Goal: Task Accomplishment & Management: Complete application form

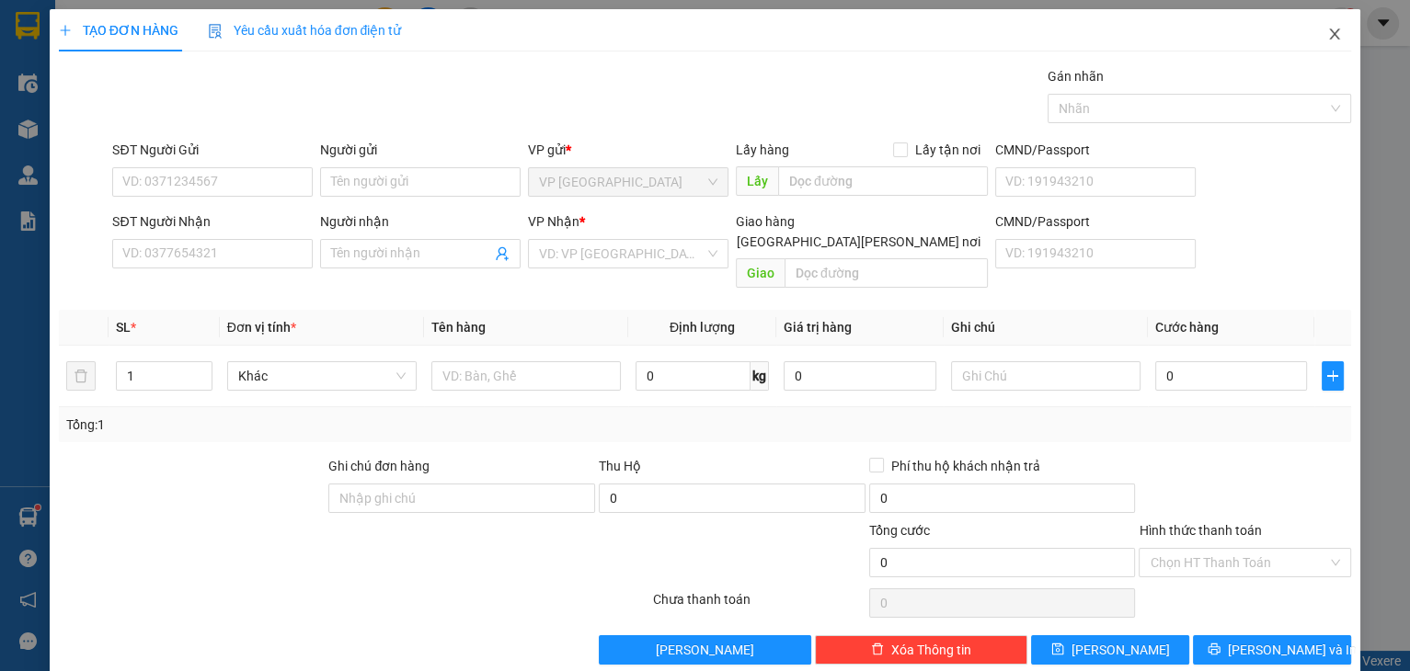
click at [1327, 31] on icon "close" at bounding box center [1334, 34] width 15 height 15
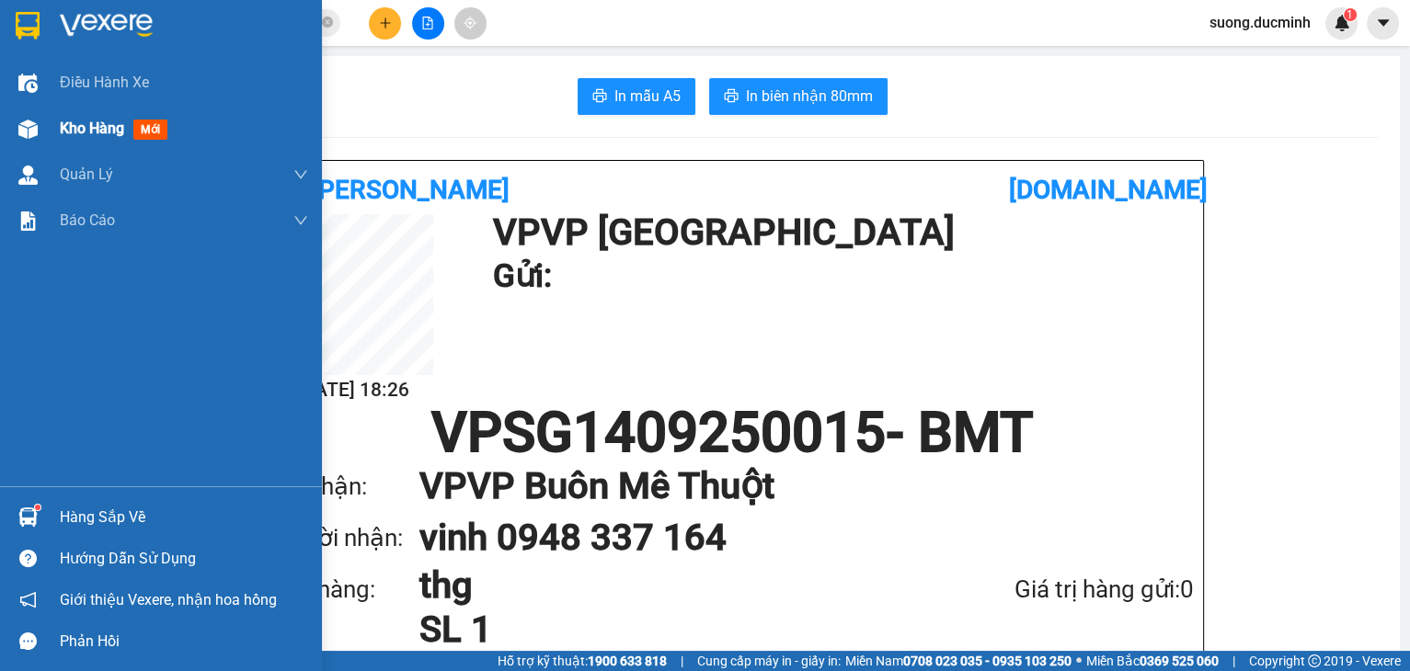
click at [62, 121] on span "Kho hàng" at bounding box center [92, 128] width 64 height 17
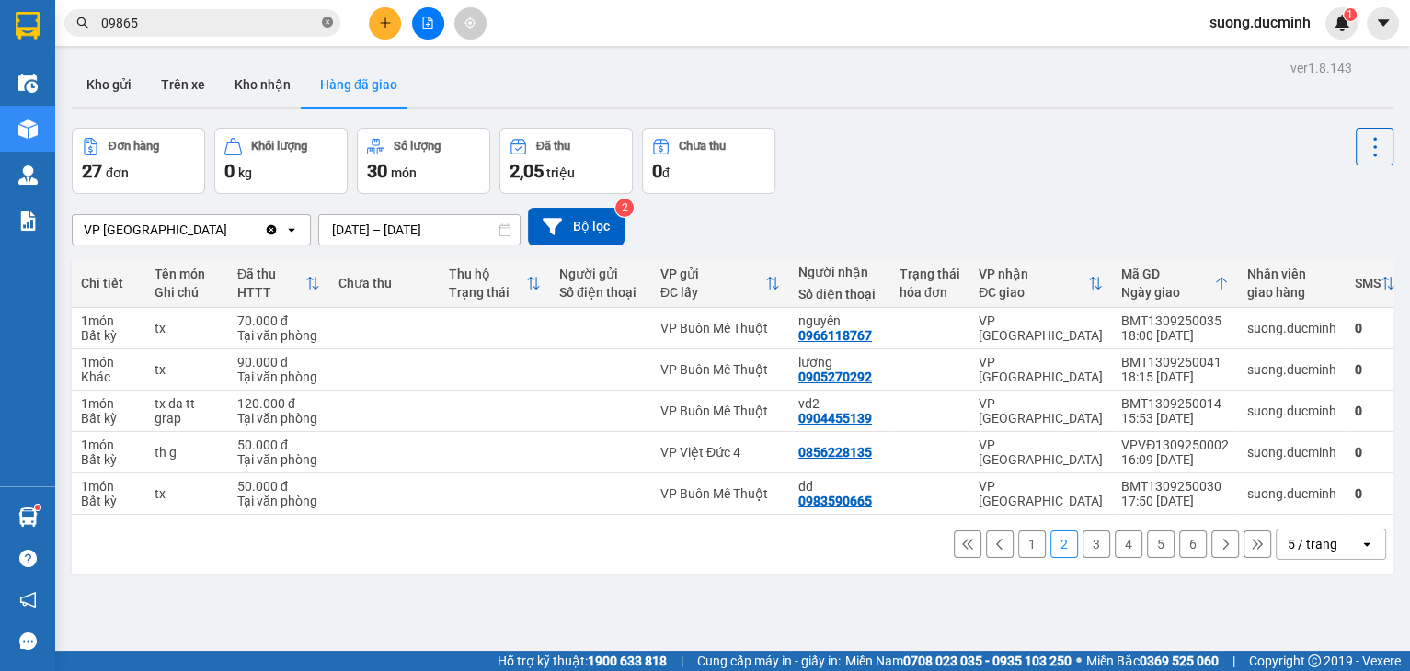
click at [323, 27] on icon "close-circle" at bounding box center [327, 22] width 11 height 11
click at [309, 14] on input "text" at bounding box center [209, 23] width 217 height 20
click at [393, 28] on button at bounding box center [385, 23] width 32 height 32
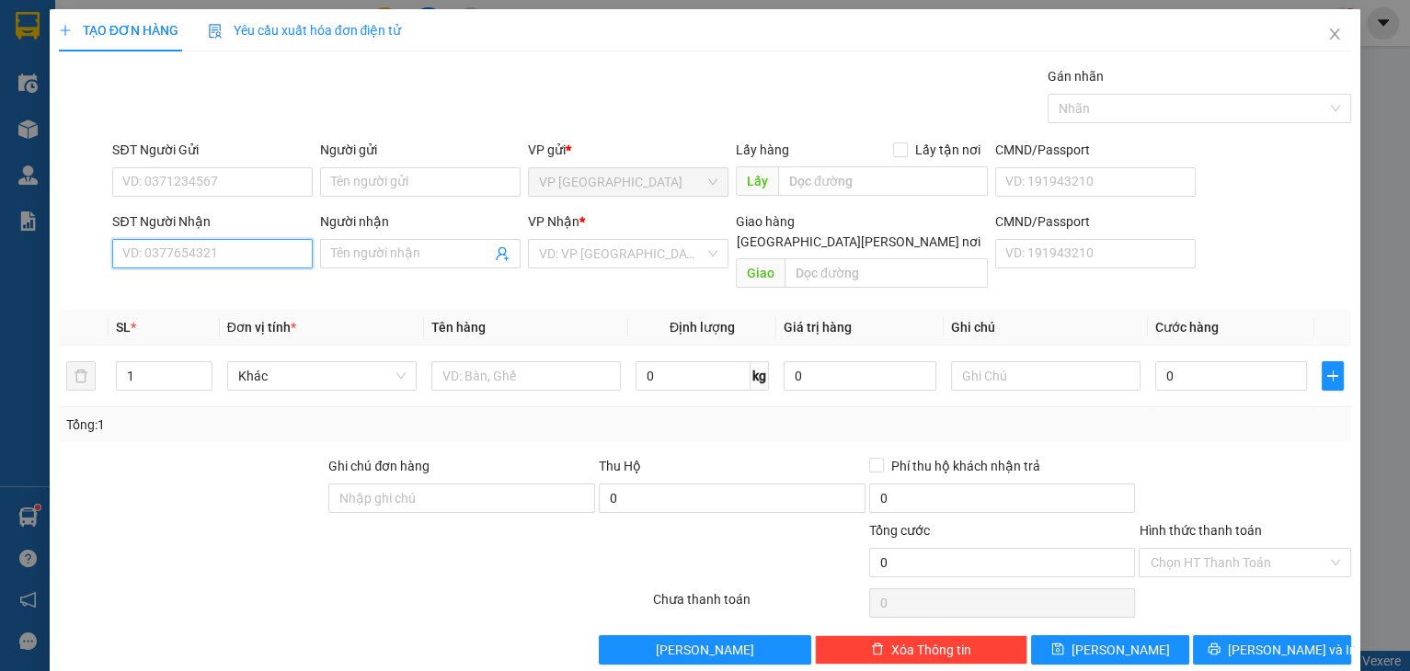
click at [236, 257] on input "SĐT Người Nhận" at bounding box center [212, 253] width 200 height 29
click at [271, 292] on div "0777629586 - dd" at bounding box center [210, 290] width 177 height 20
type input "0777629586"
type input "dd"
type input "ehu"
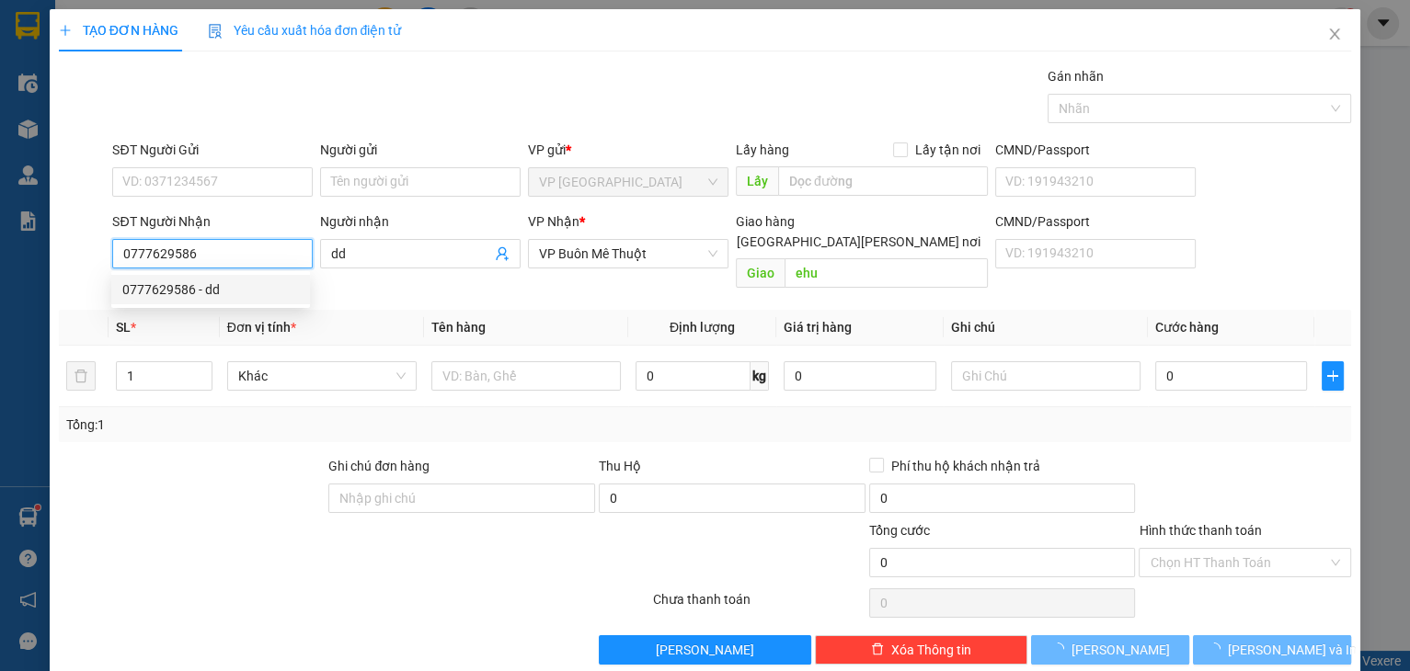
type input "100.000"
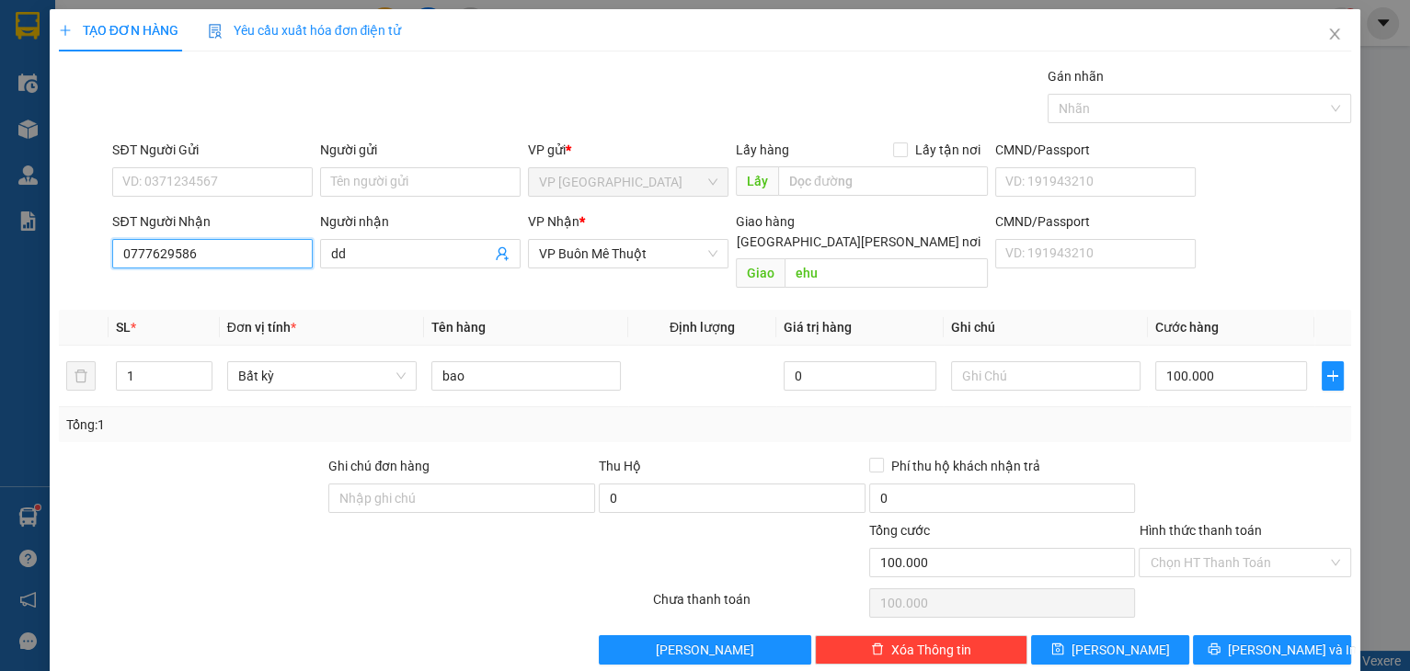
type input "0777629586"
click at [1269, 640] on span "[PERSON_NAME] và In" at bounding box center [1292, 650] width 129 height 20
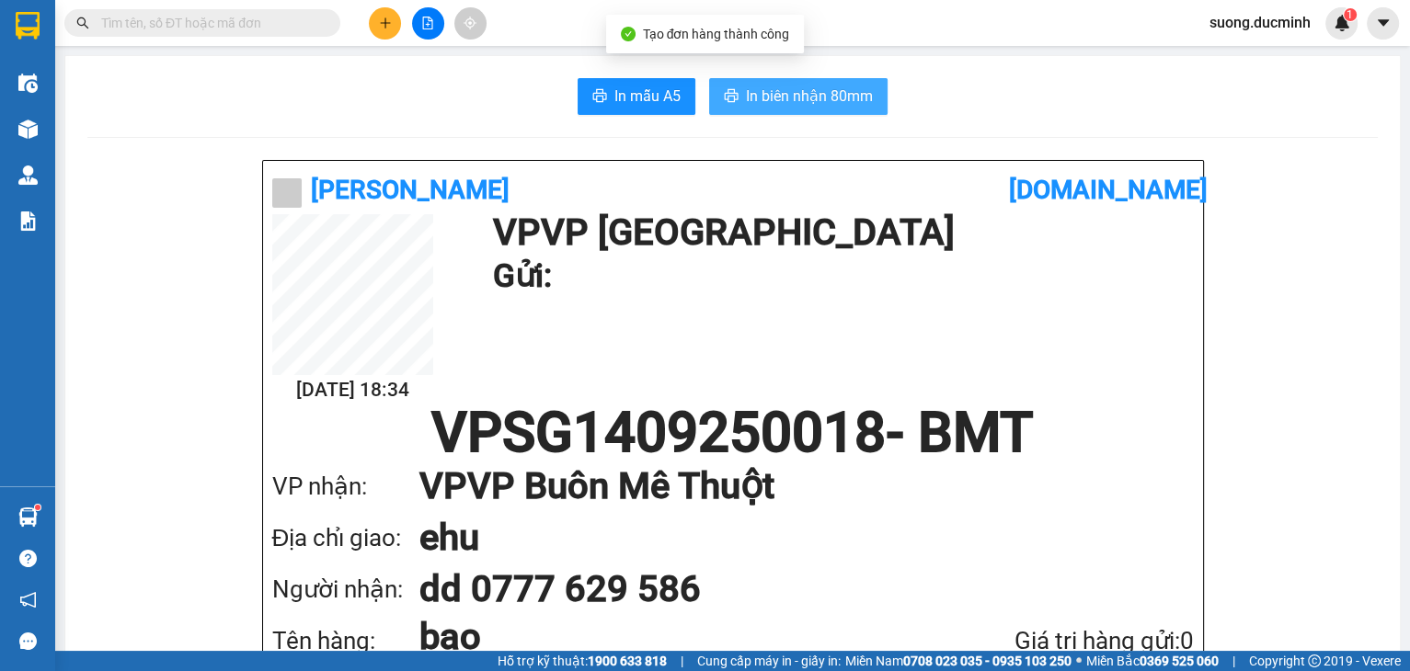
click at [853, 107] on span "In biên nhận 80mm" at bounding box center [809, 96] width 127 height 23
click at [390, 18] on icon "plus" at bounding box center [385, 23] width 13 height 13
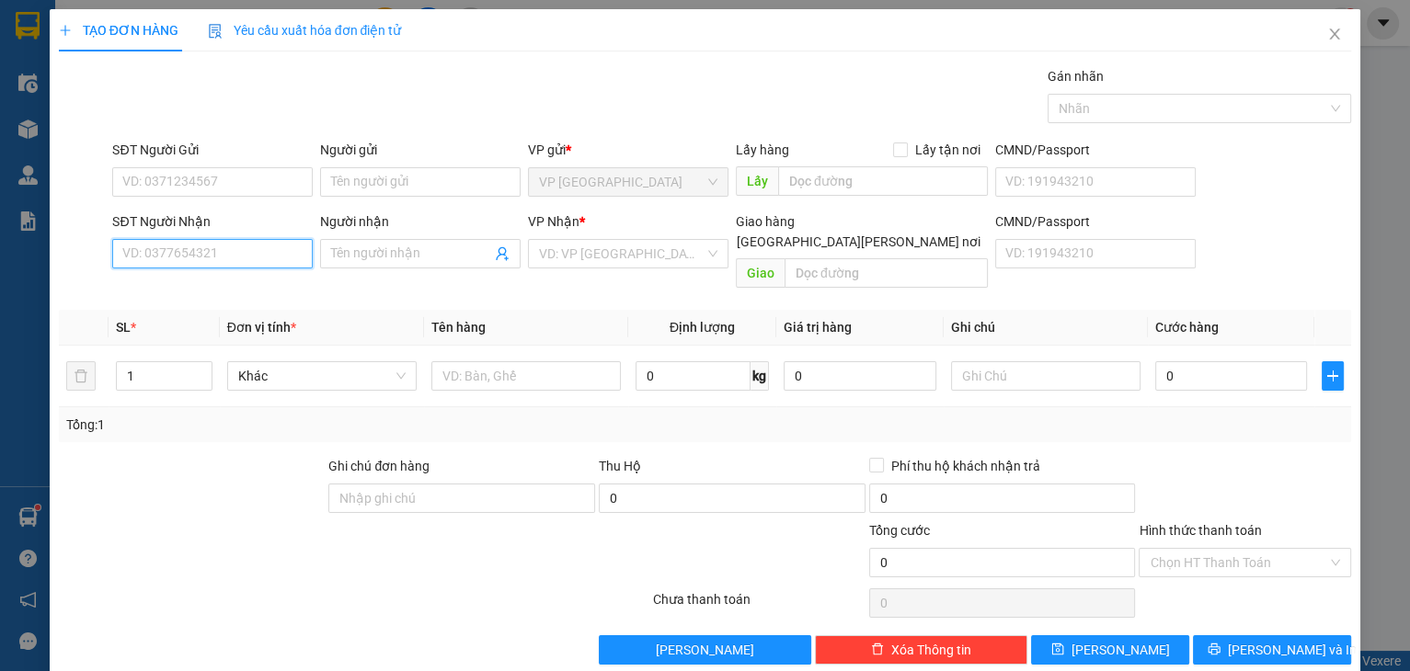
click at [242, 265] on input "SĐT Người Nhận" at bounding box center [212, 253] width 200 height 29
click at [235, 290] on div "0818888008 - mai" at bounding box center [210, 290] width 177 height 20
type input "0818888008"
type input "mai"
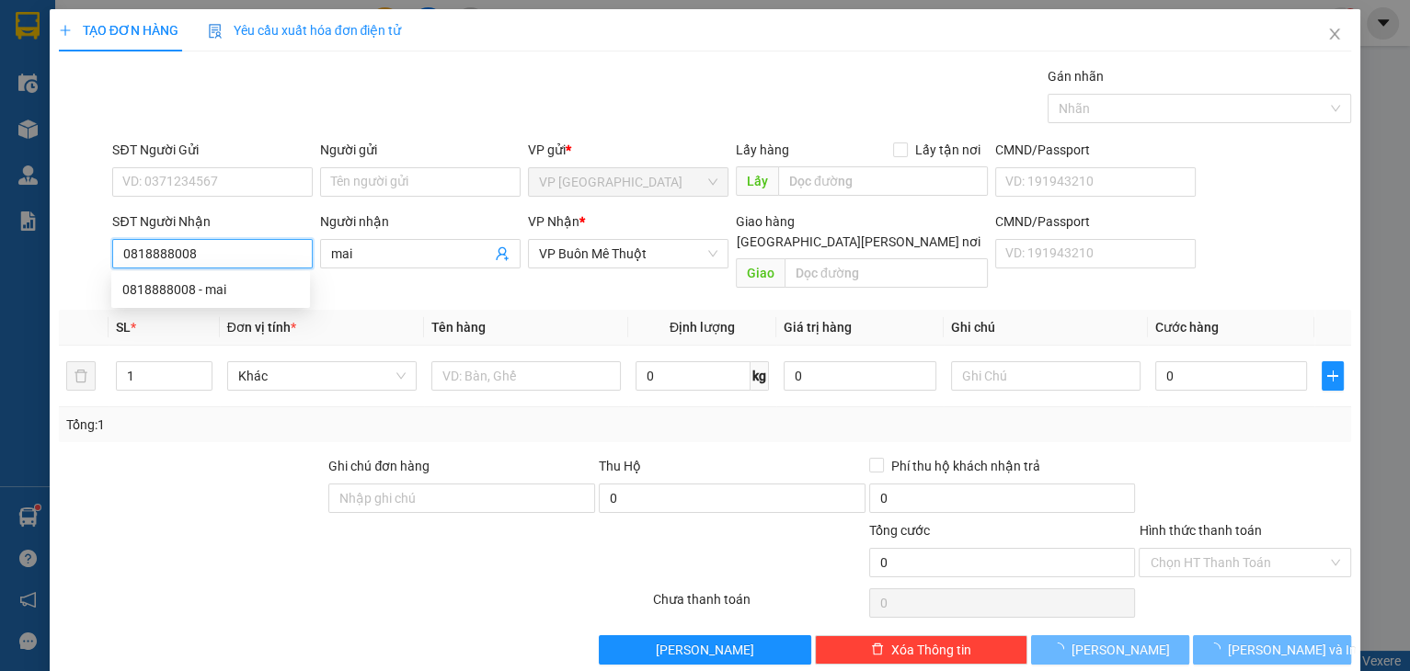
type input "100.000"
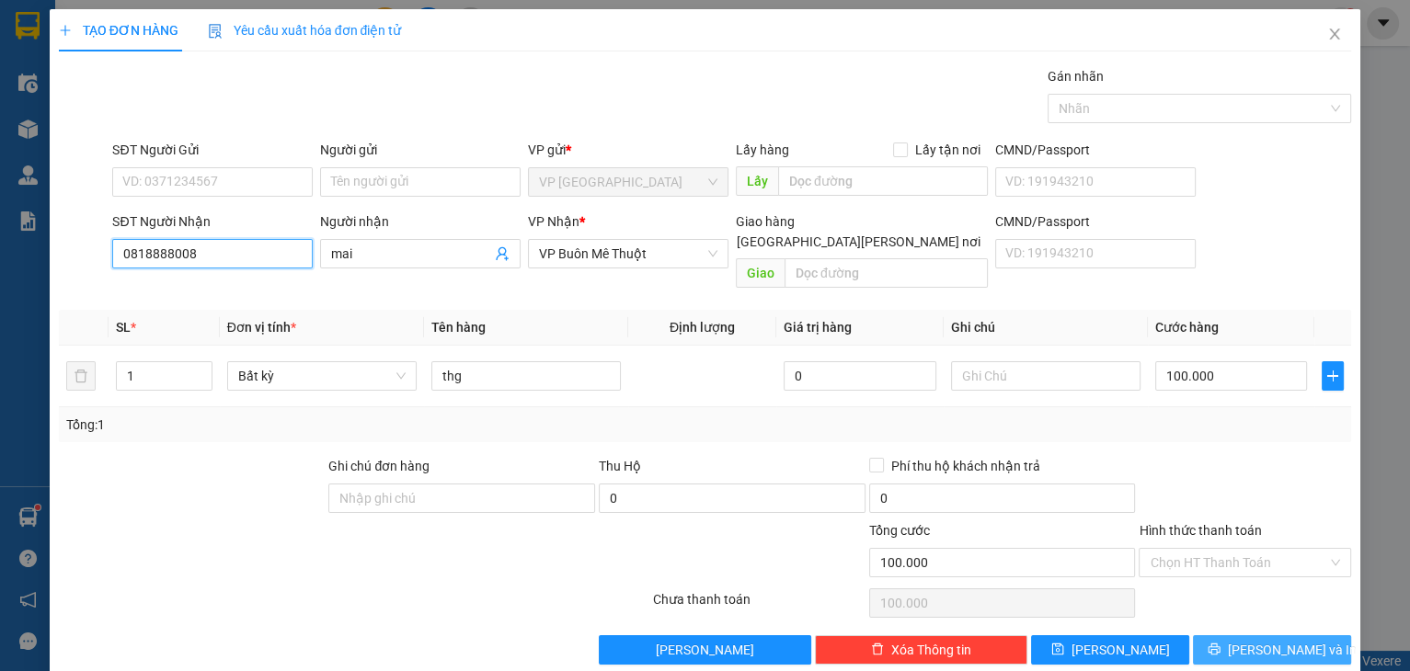
type input "0818888008"
click at [1298, 635] on button "[PERSON_NAME] và In" at bounding box center [1272, 649] width 158 height 29
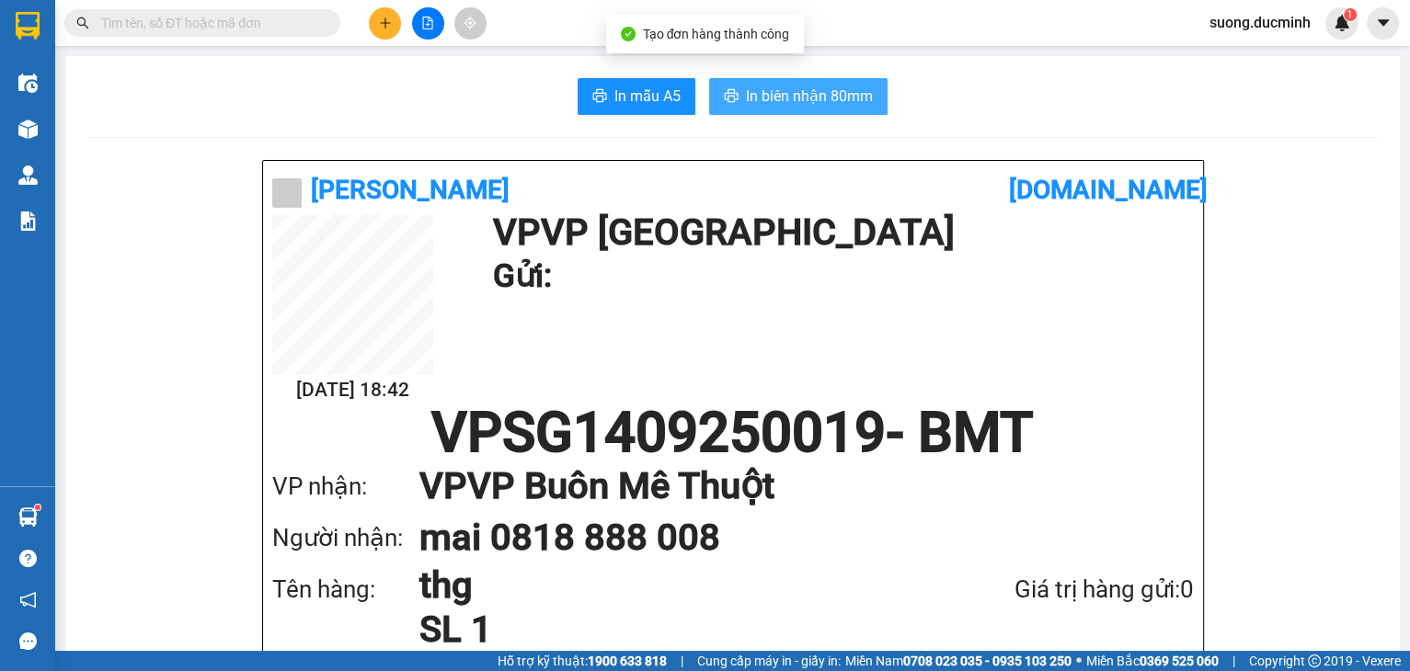
click at [730, 83] on button "In biên nhận 80mm" at bounding box center [798, 96] width 178 height 37
click at [141, 17] on input "text" at bounding box center [209, 23] width 217 height 20
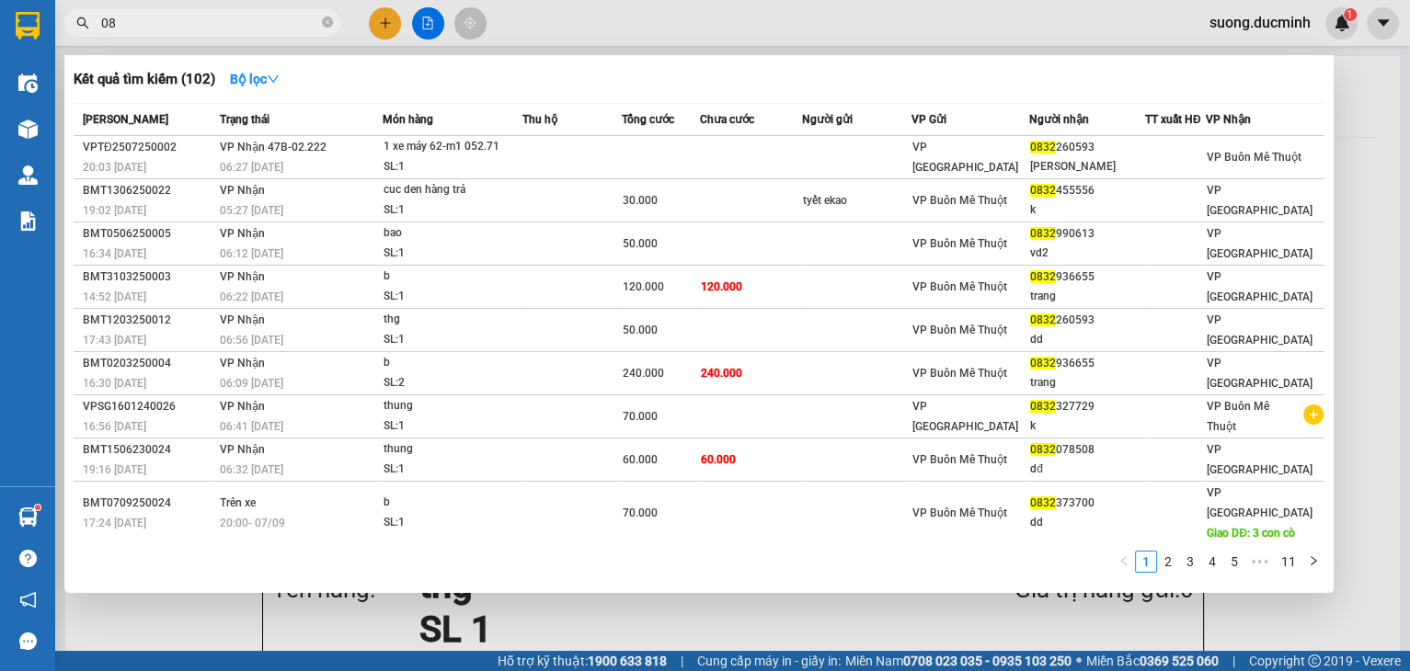
type input "0"
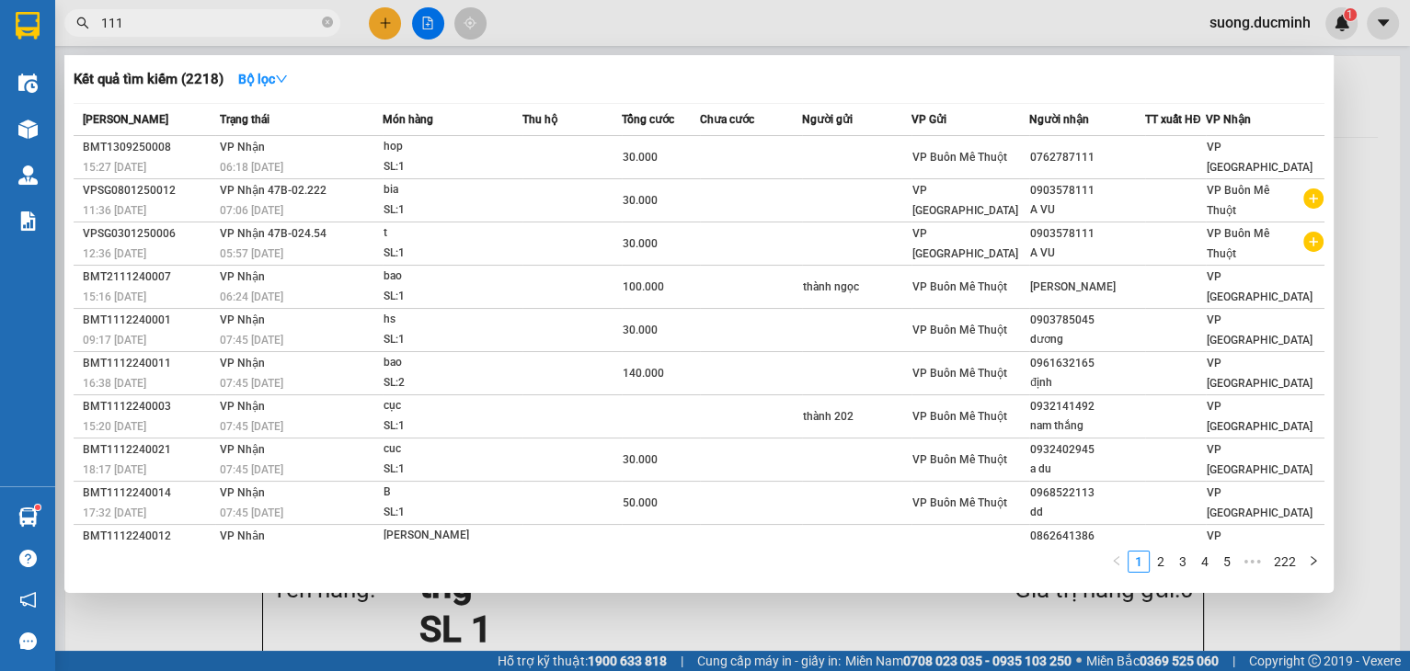
type input "111"
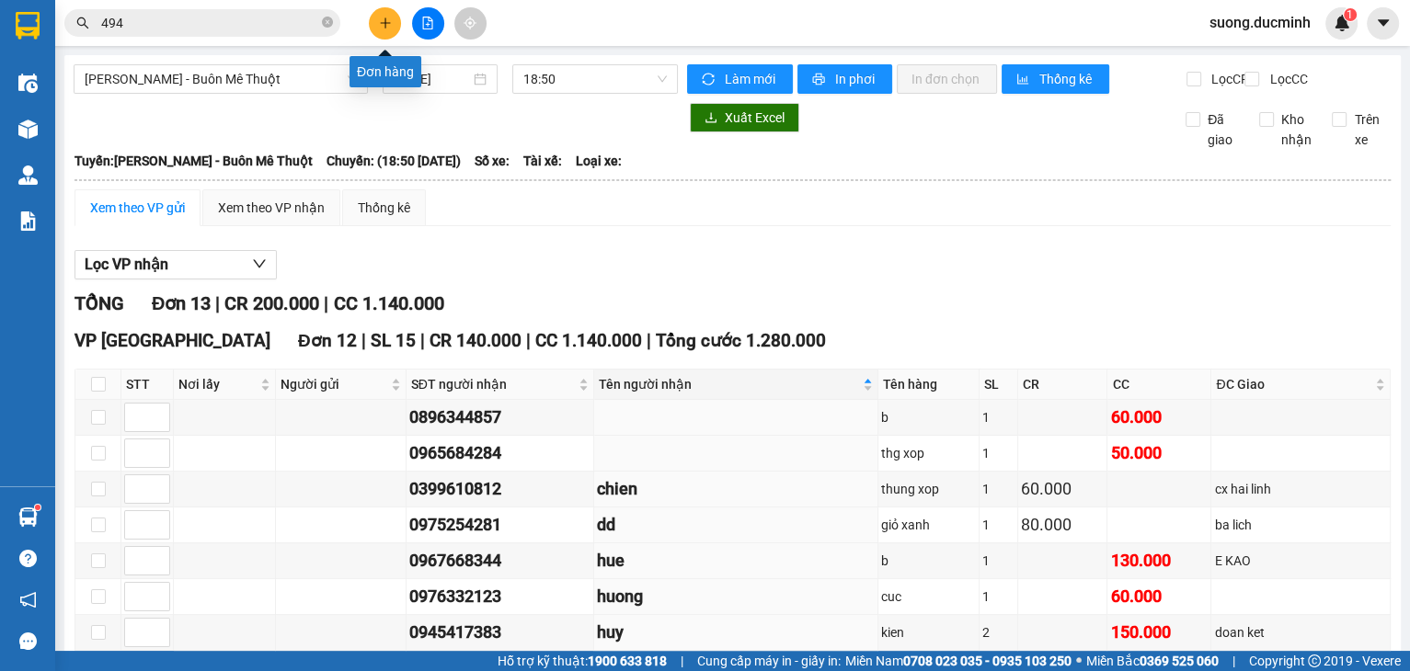
click at [383, 26] on icon "plus" at bounding box center [385, 23] width 13 height 13
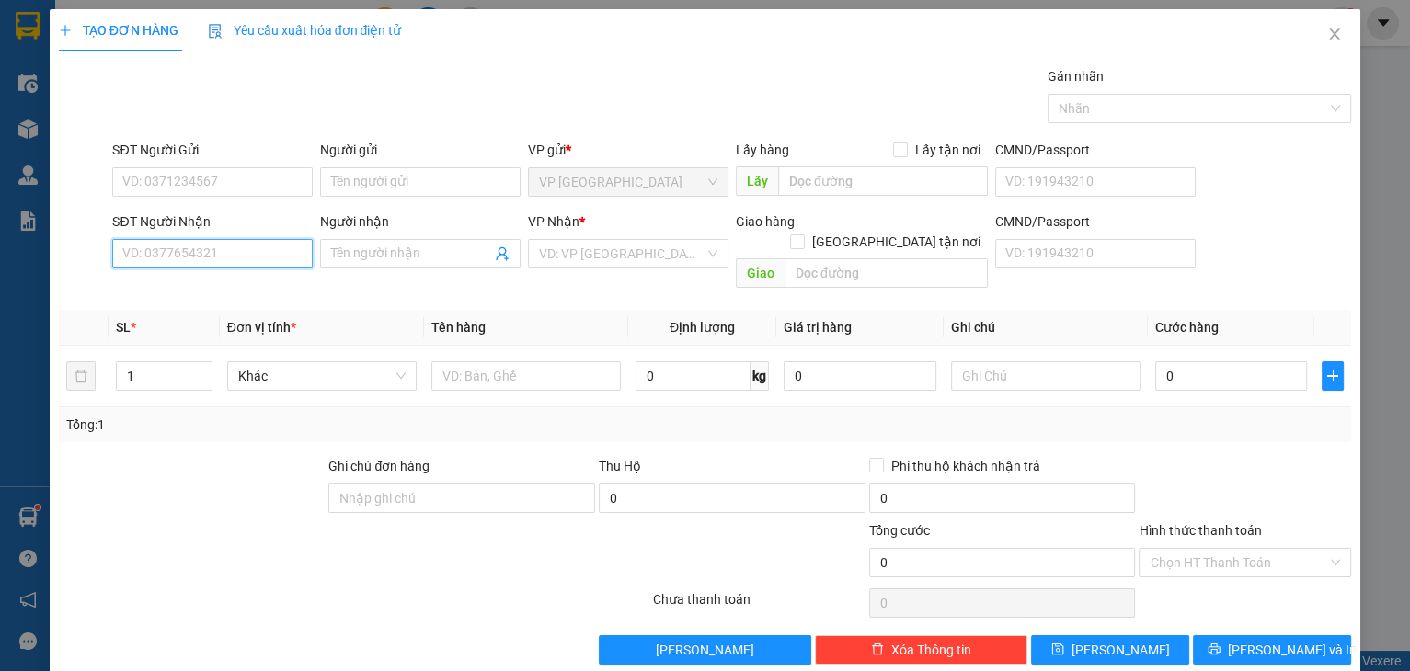
click at [246, 243] on input "SĐT Người Nhận" at bounding box center [212, 253] width 200 height 29
click at [253, 280] on div "0935842552 - tuyet" at bounding box center [210, 290] width 177 height 20
type input "0935842552"
type input "tuyet"
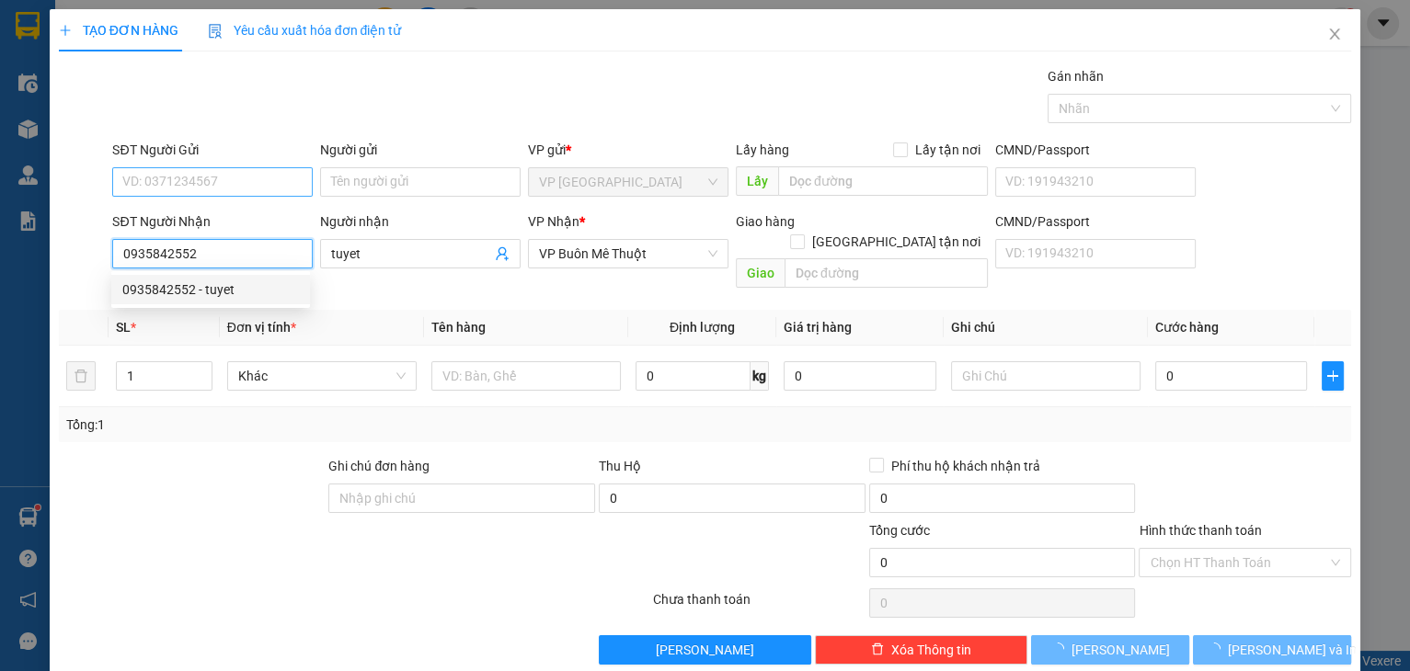
type input "100.000"
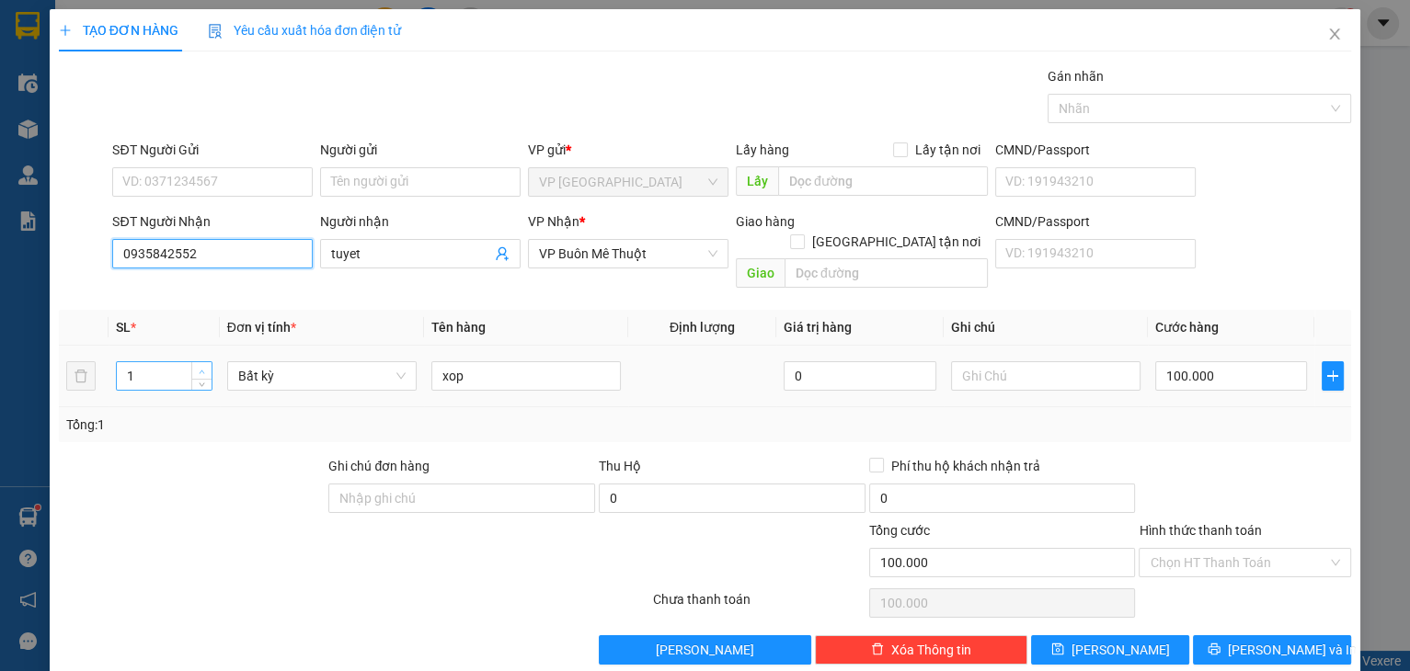
type input "0935842552"
type input "2"
click at [193, 362] on span "Increase Value" at bounding box center [201, 370] width 20 height 17
click at [1220, 361] on input "100.000" at bounding box center [1231, 375] width 153 height 29
type input "0"
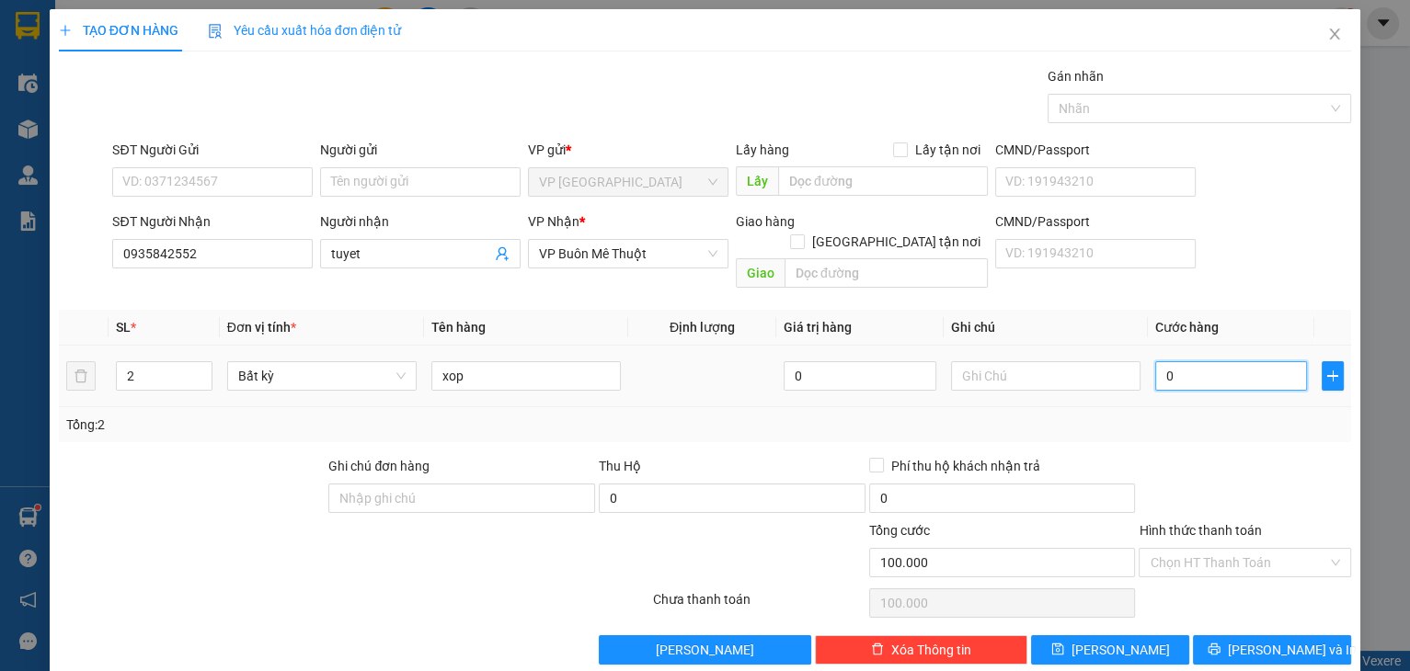
type input "0"
type input "2"
type input "02"
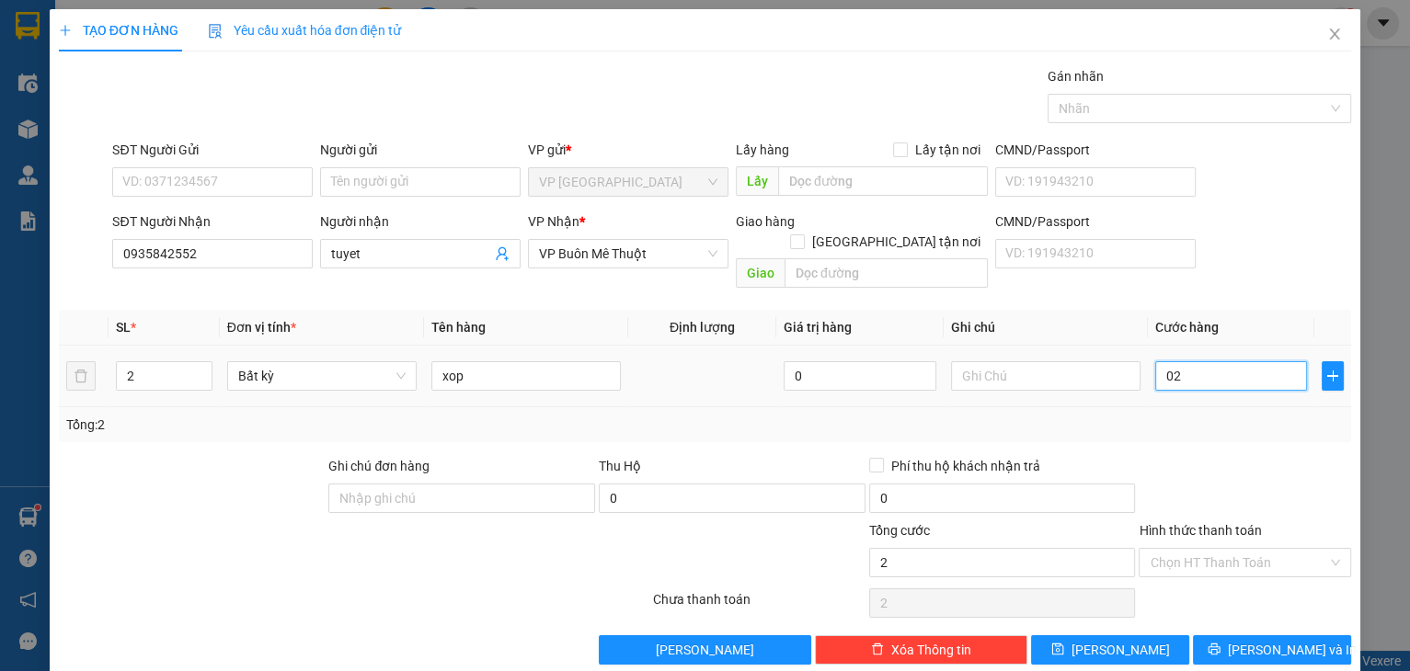
type input "20"
type input "020"
type input "200"
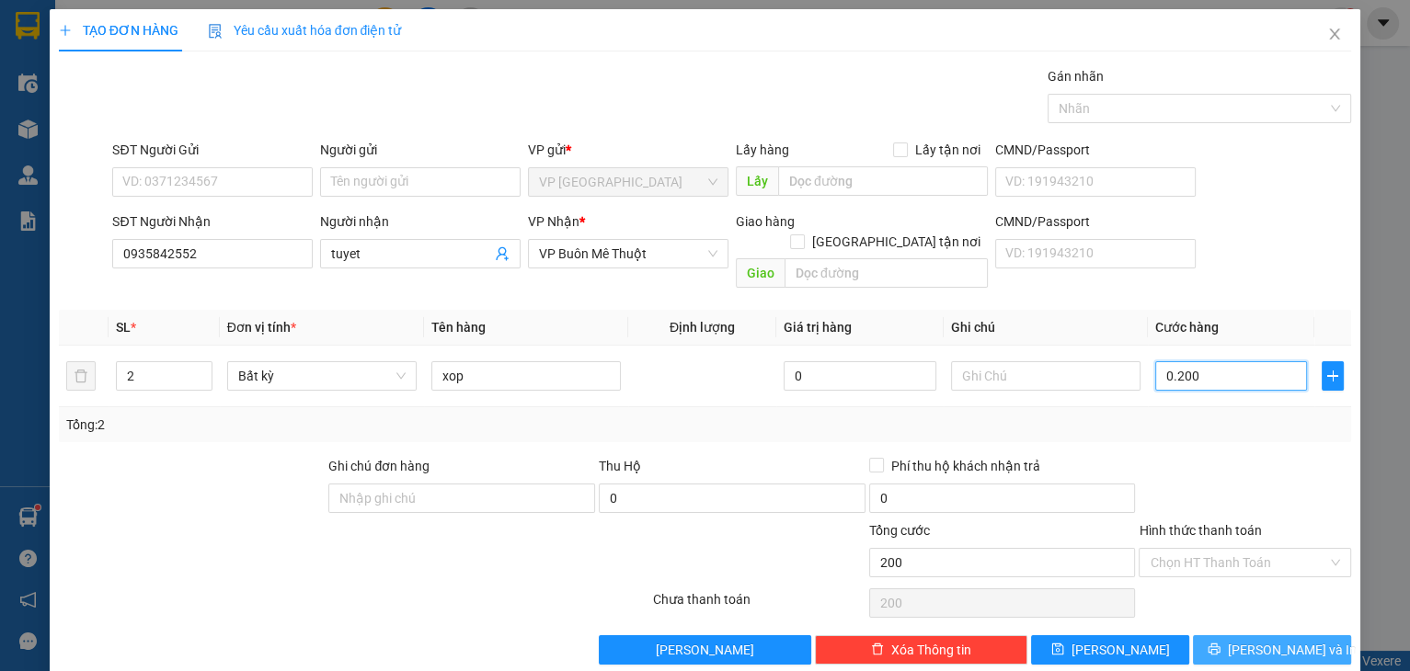
type input "0.200"
type input "200.000"
click at [1220, 643] on icon "printer" at bounding box center [1213, 649] width 13 height 13
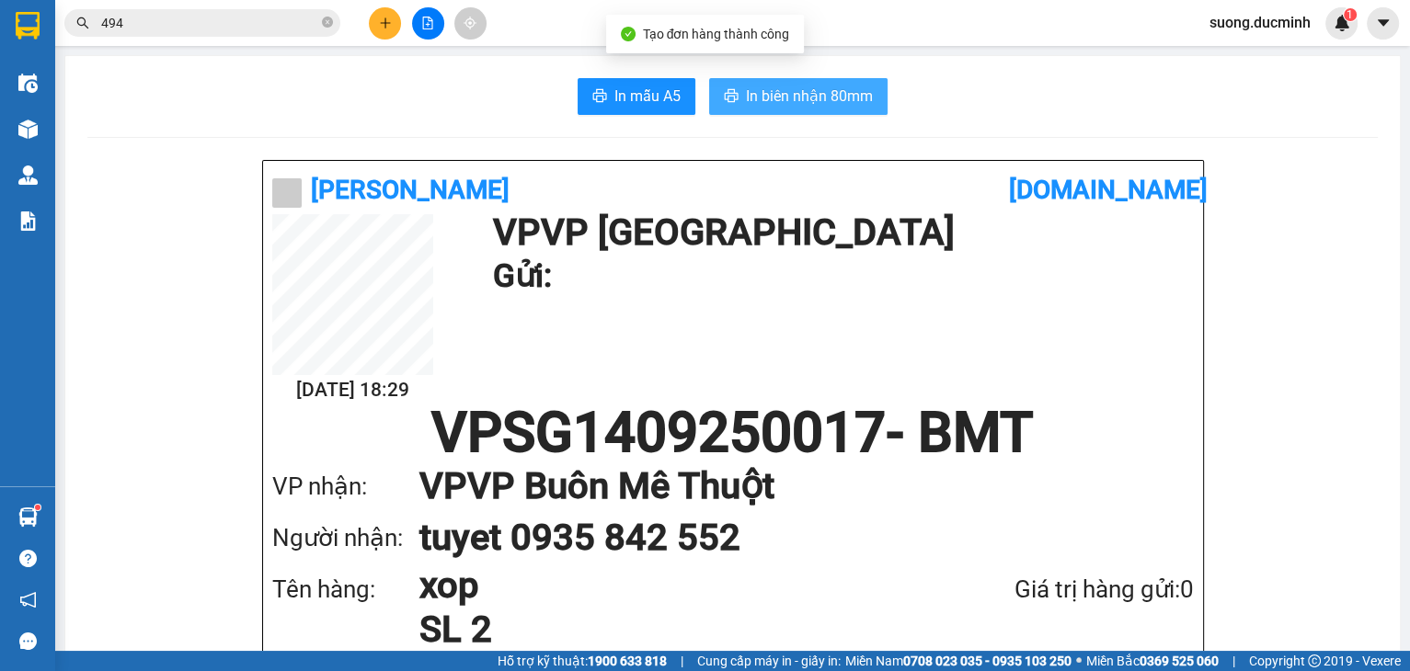
click at [745, 81] on button "In biên nhận 80mm" at bounding box center [798, 96] width 178 height 37
